Goal: Information Seeking & Learning: Find specific fact

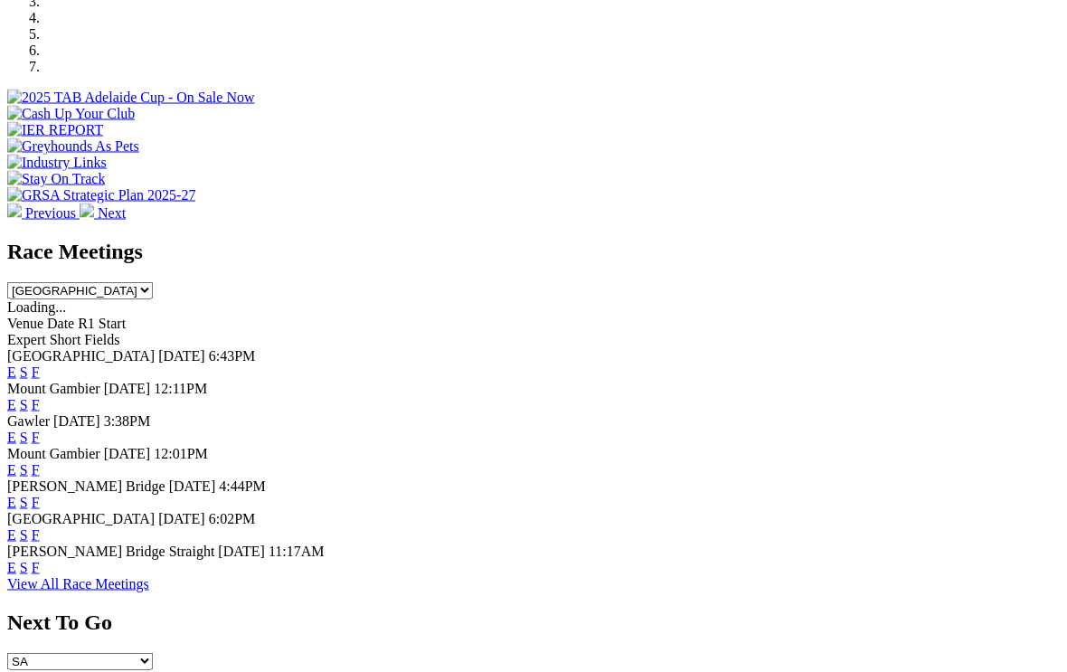
scroll to position [611, 0]
click at [40, 396] on link "F" at bounding box center [36, 403] width 8 height 15
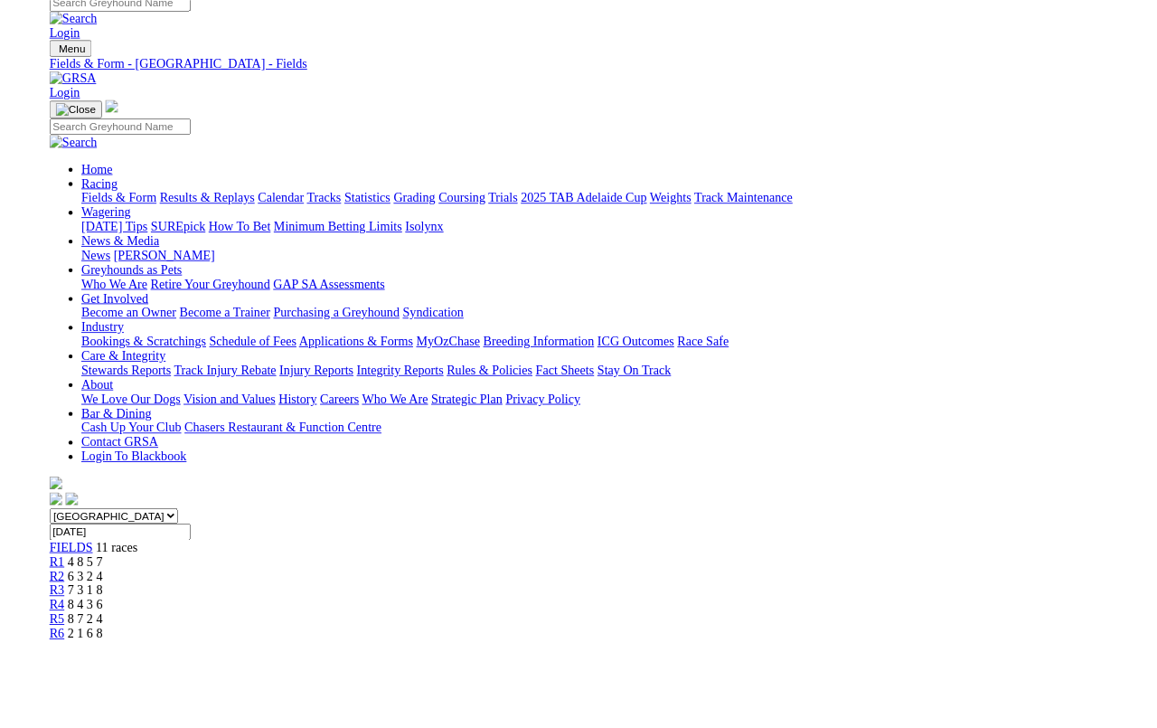
scroll to position [45, 38]
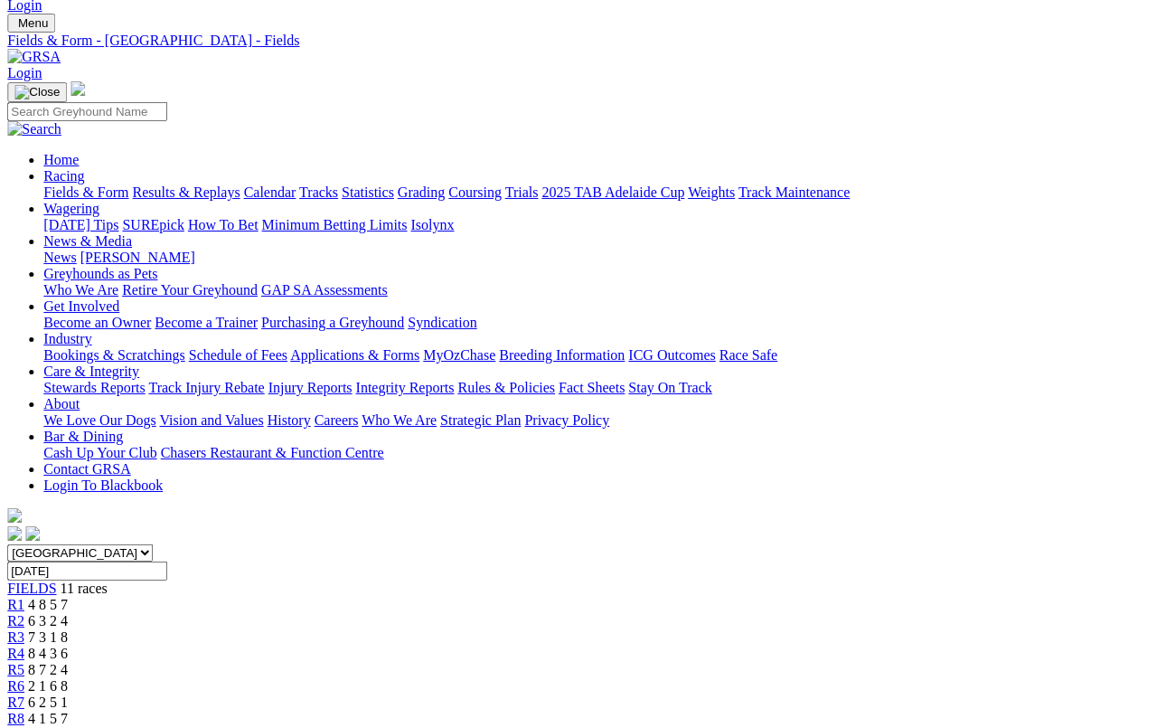
click at [24, 629] on span "R3" at bounding box center [15, 636] width 17 height 15
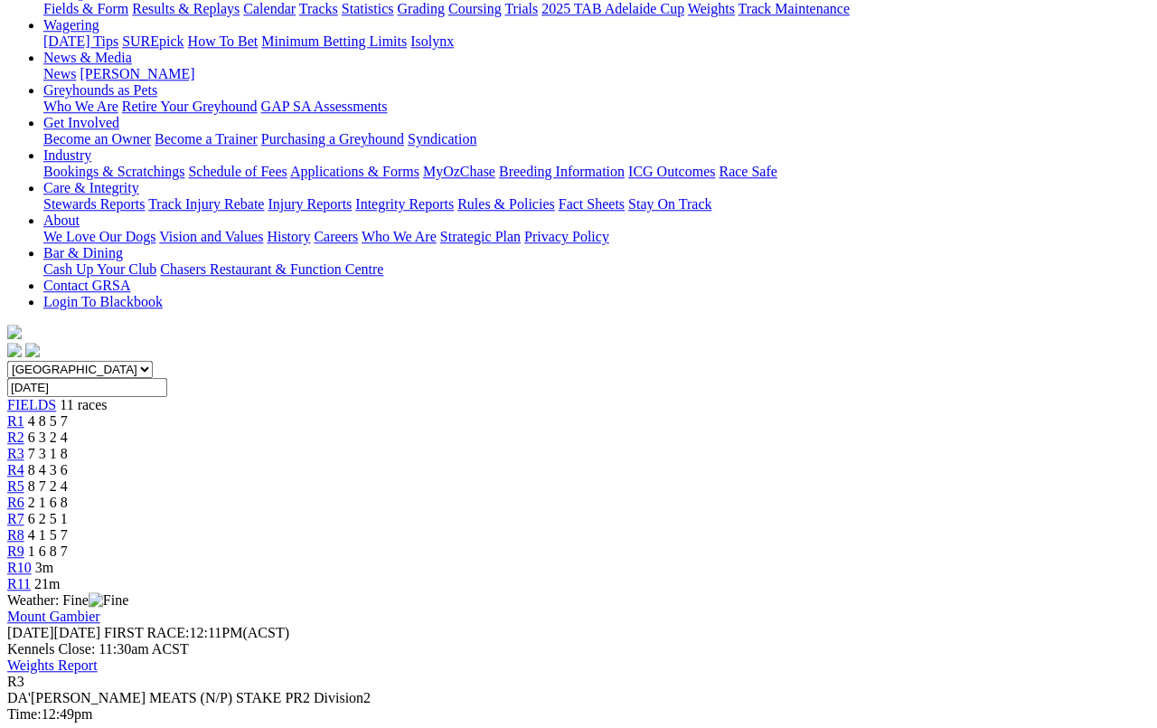
scroll to position [224, 0]
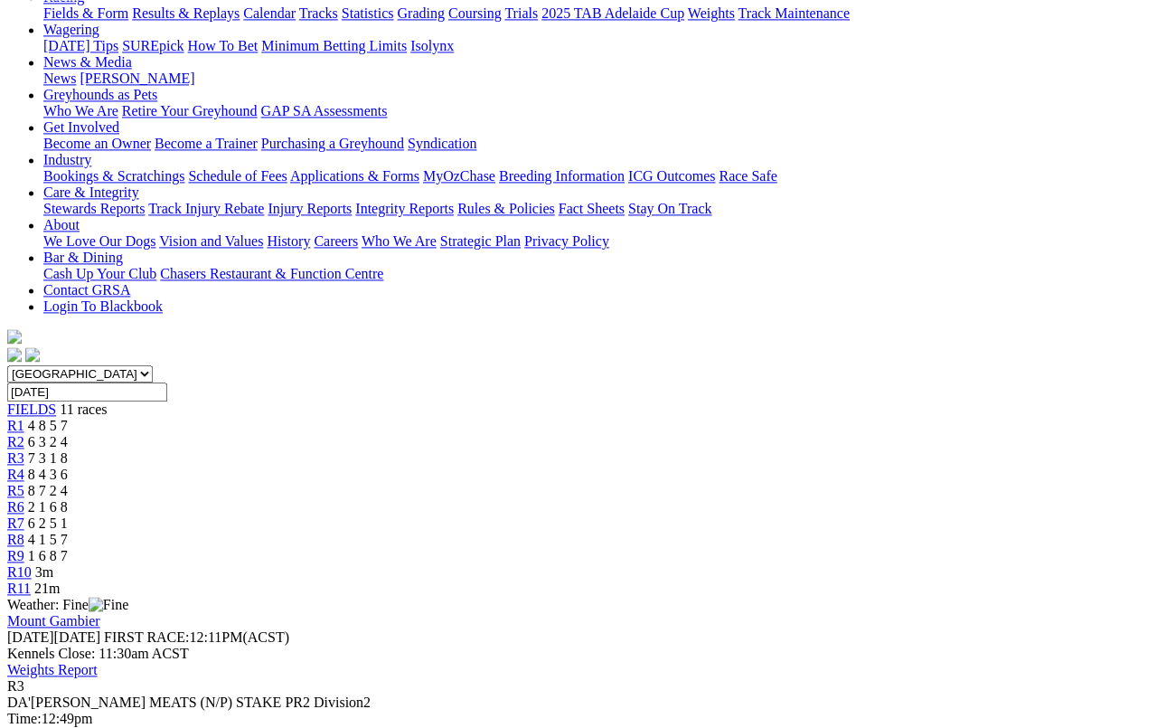
click at [24, 467] on span "R4" at bounding box center [15, 474] width 17 height 15
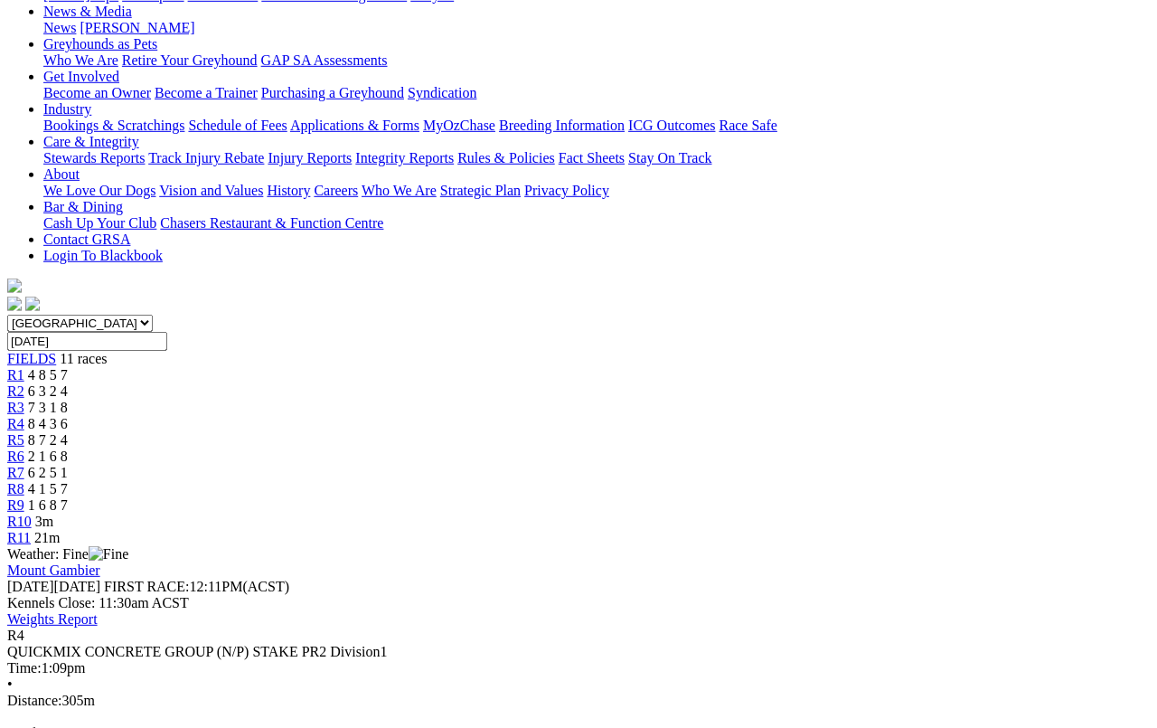
scroll to position [277, 0]
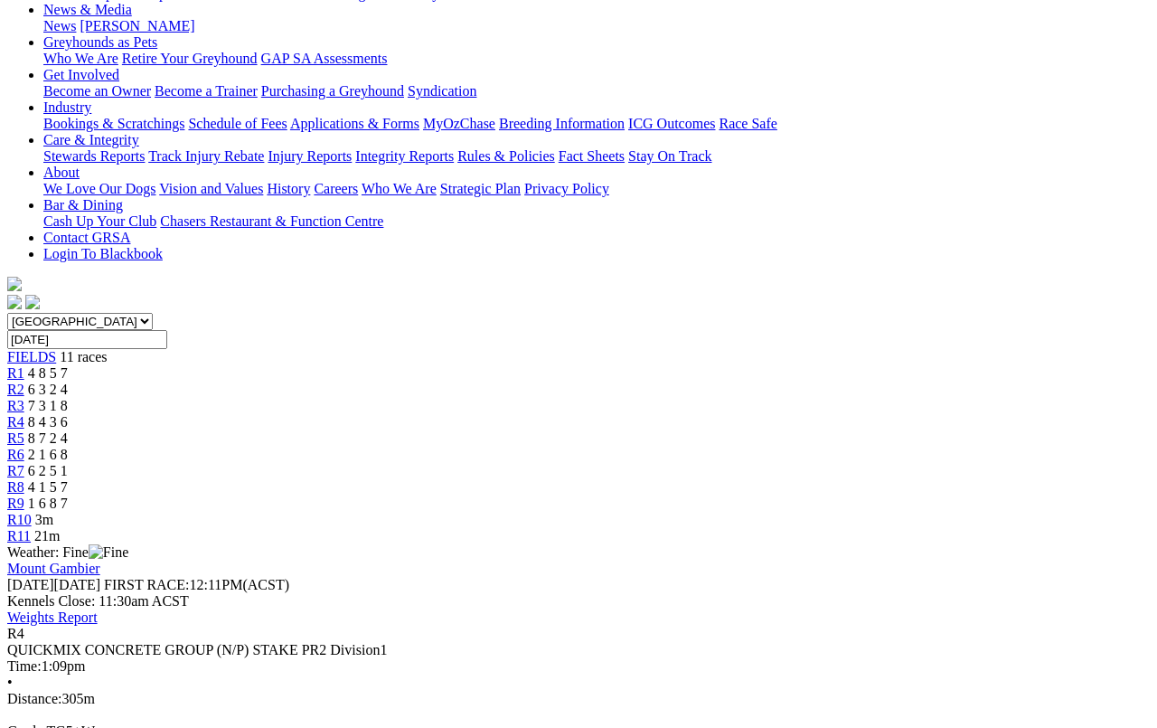
click at [24, 430] on link "R5" at bounding box center [15, 437] width 17 height 15
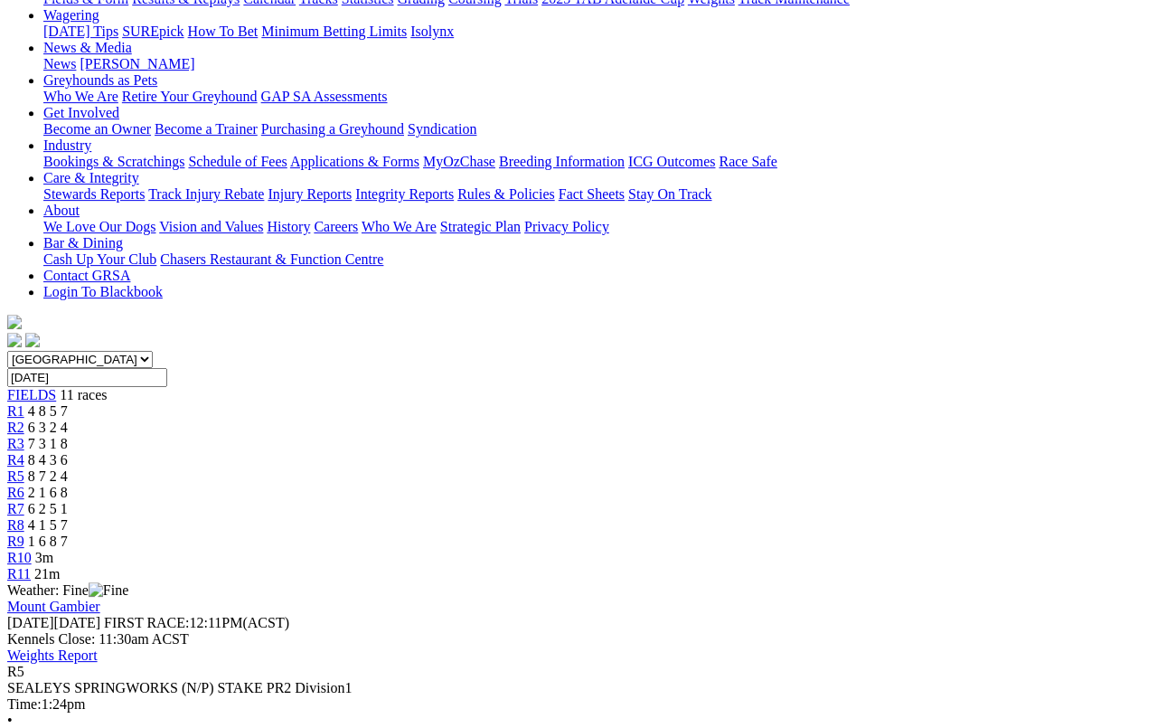
scroll to position [236, 0]
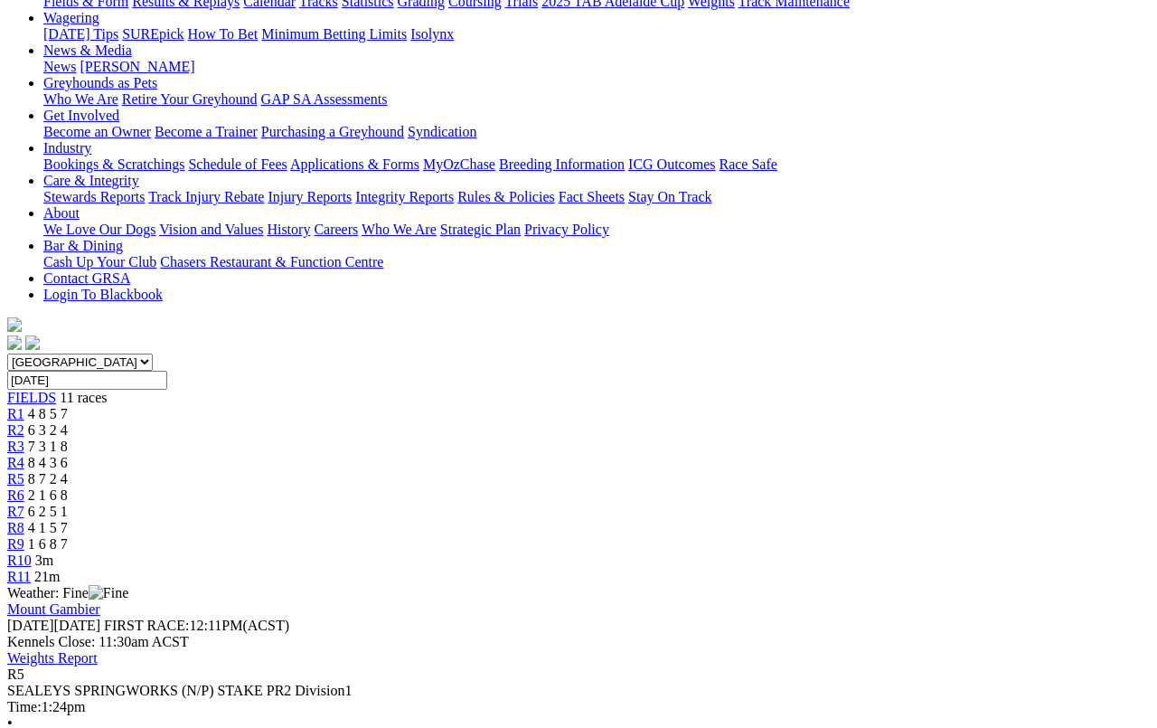
click at [24, 487] on link "R6" at bounding box center [15, 494] width 17 height 15
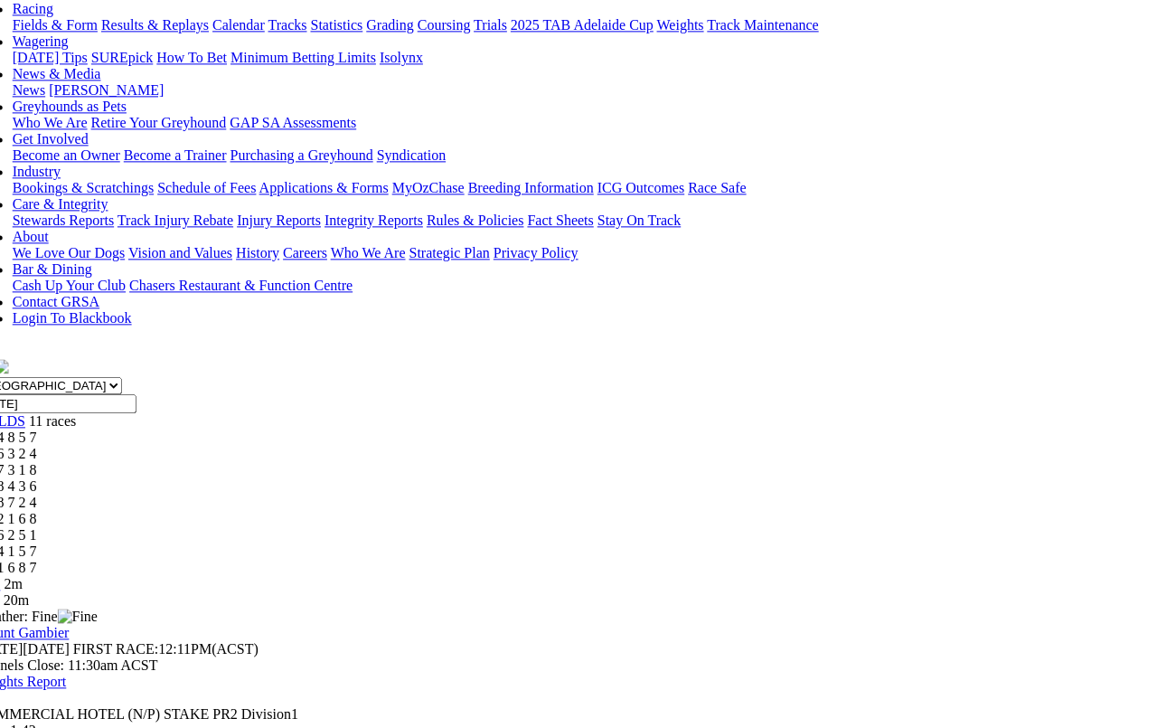
scroll to position [211, 31]
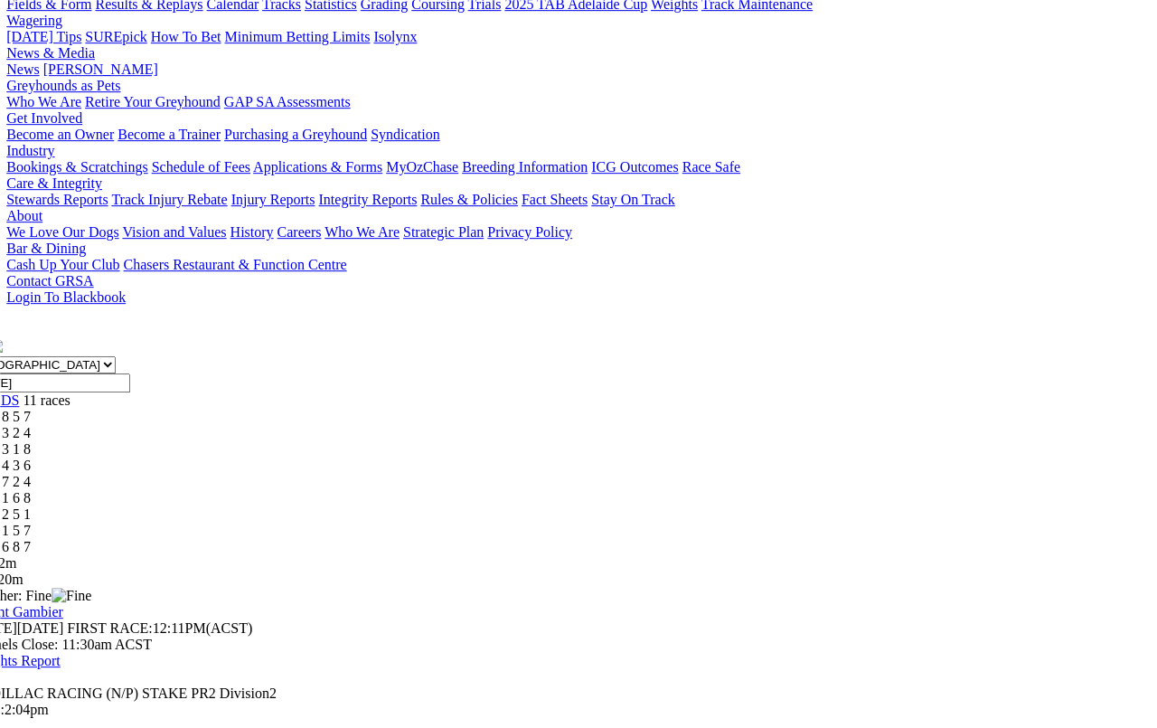
scroll to position [228, 37]
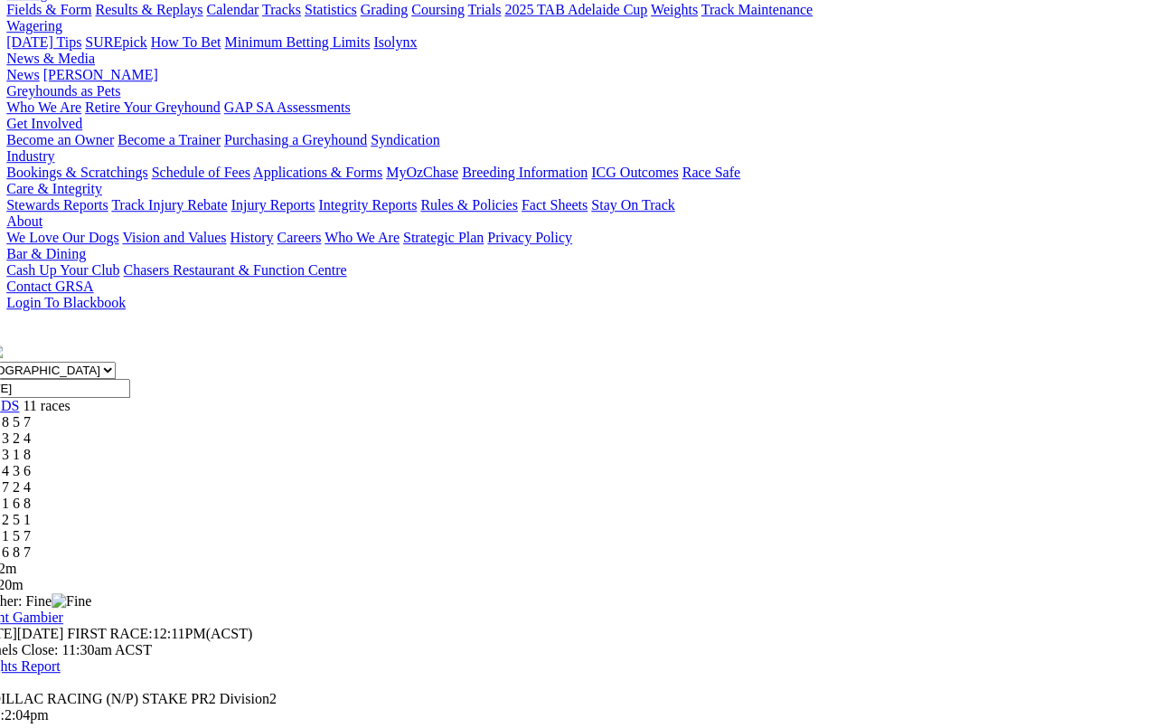
click at [31, 528] on span "4 1 5 7" at bounding box center [11, 535] width 40 height 15
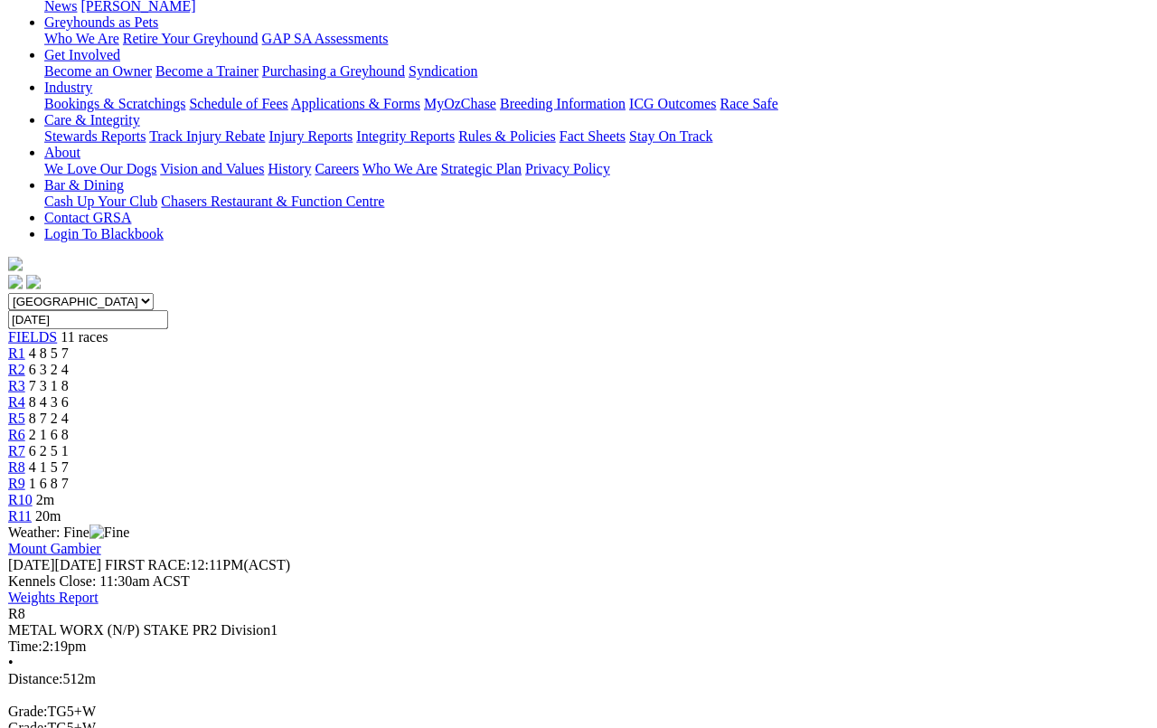
scroll to position [297, 0]
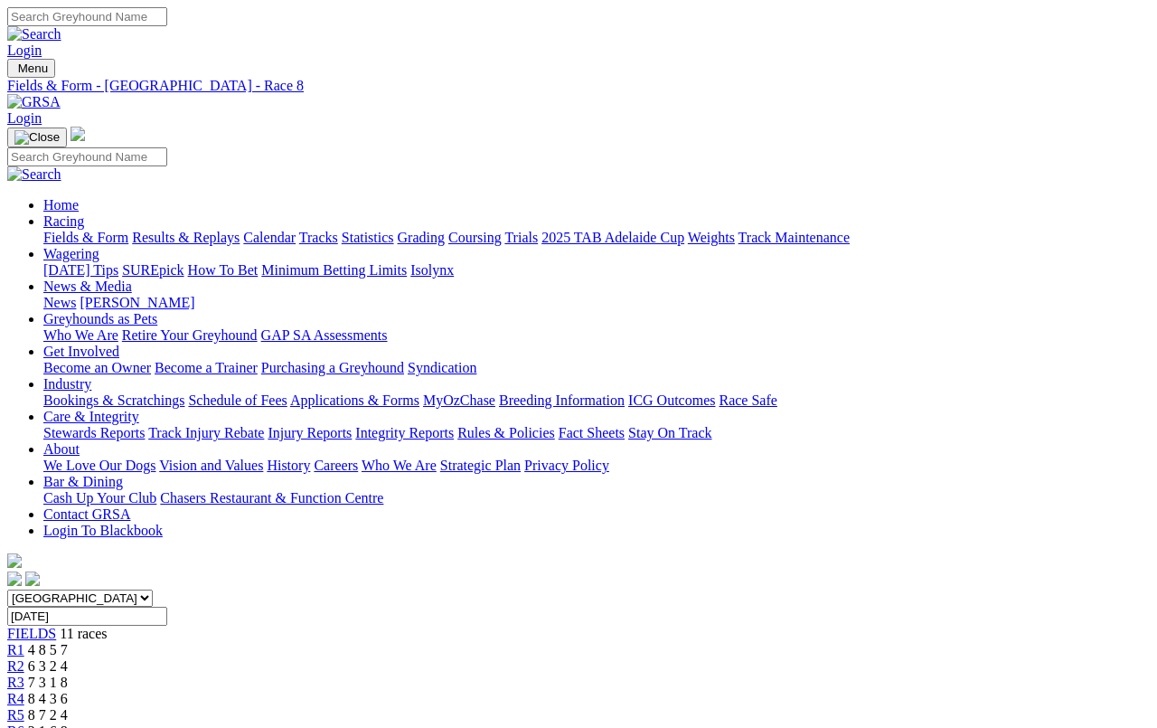
scroll to position [349, 0]
